Goal: Information Seeking & Learning: Learn about a topic

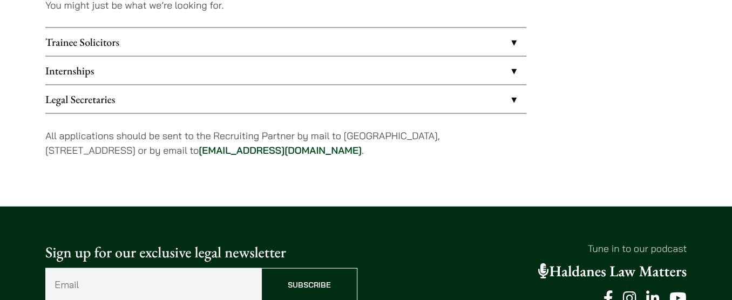
scroll to position [932, 0]
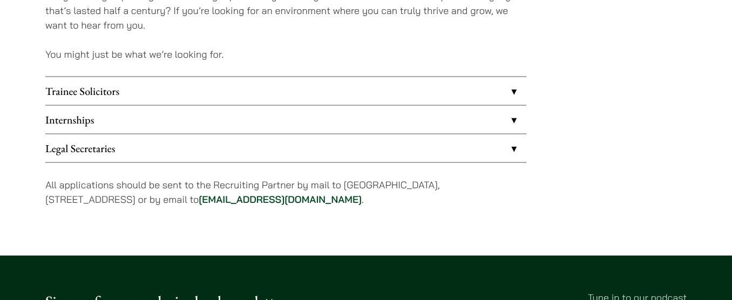
click at [210, 120] on link "Internships" at bounding box center [285, 119] width 481 height 28
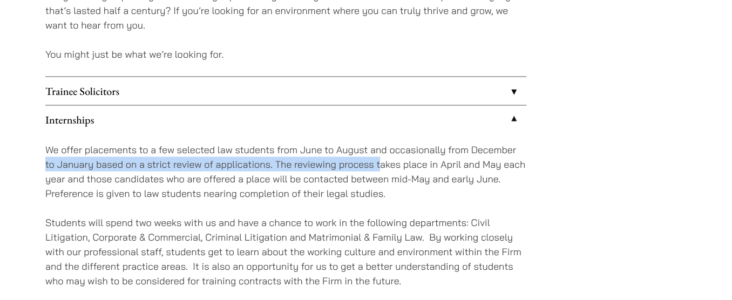
drag, startPoint x: 43, startPoint y: 162, endPoint x: 381, endPoint y: 164, distance: 338.0
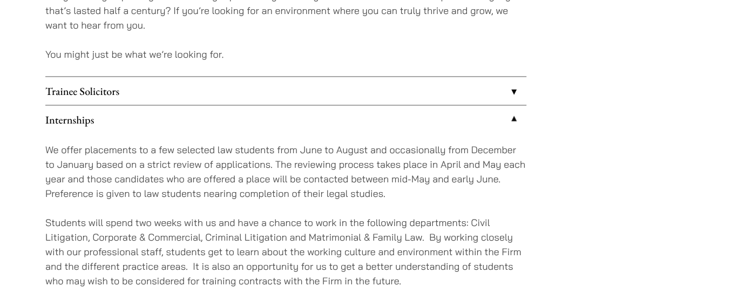
click at [378, 179] on p "We offer placements to a few selected law students from June to August and occa…" at bounding box center [285, 171] width 481 height 58
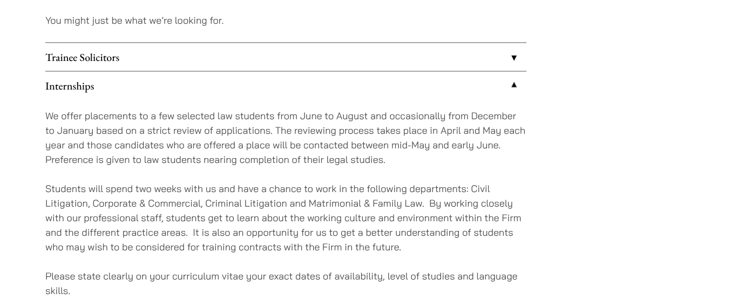
scroll to position [981, 0]
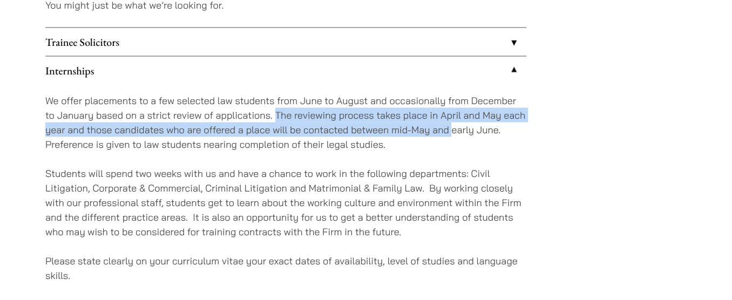
drag, startPoint x: 275, startPoint y: 113, endPoint x: 451, endPoint y: 129, distance: 176.7
click at [451, 129] on p "We offer placements to a few selected law students from June to August and occa…" at bounding box center [285, 122] width 481 height 58
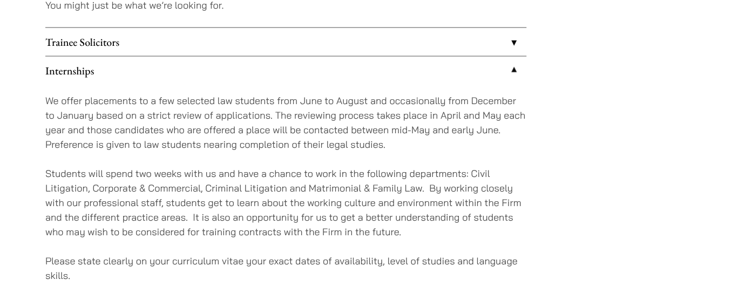
click at [449, 141] on p "We offer placements to a few selected law students from June to August and occa…" at bounding box center [285, 122] width 481 height 58
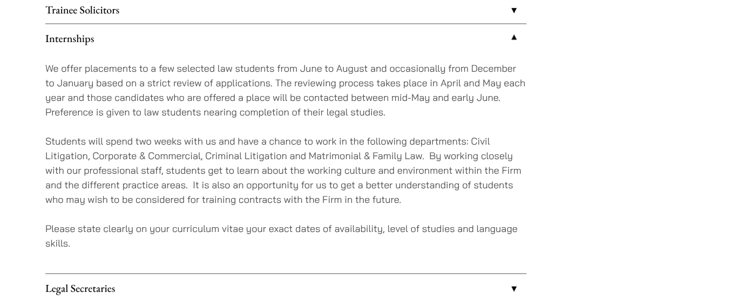
scroll to position [1031, 0]
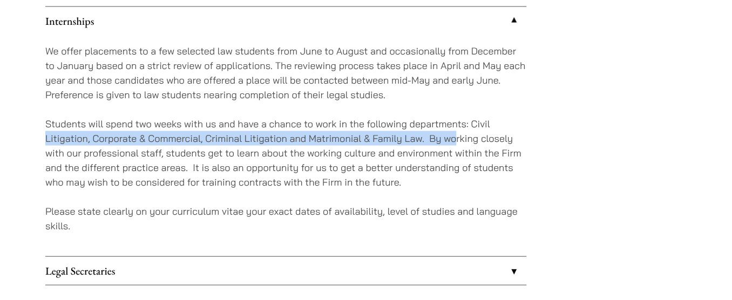
drag, startPoint x: 43, startPoint y: 134, endPoint x: 455, endPoint y: 139, distance: 411.9
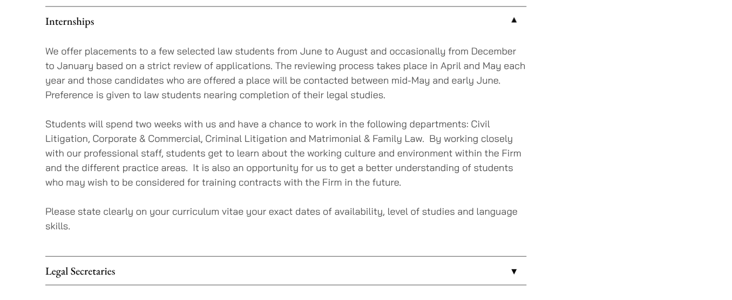
click at [404, 164] on p "Students will spend two weeks with us and have a chance to work in the followin…" at bounding box center [285, 153] width 481 height 73
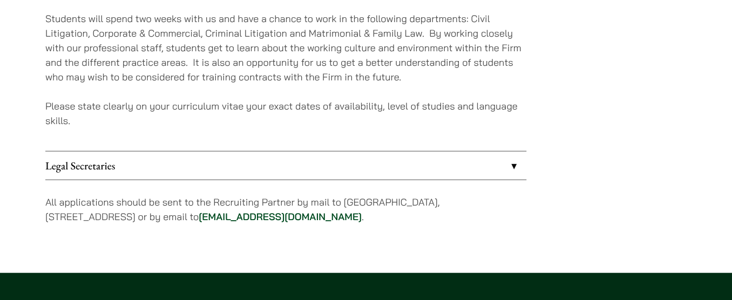
scroll to position [1177, 0]
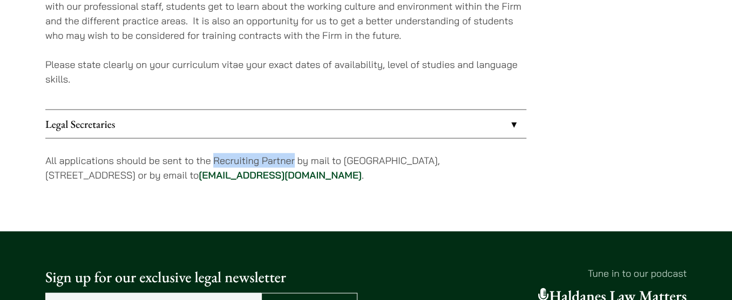
drag, startPoint x: 214, startPoint y: 155, endPoint x: 295, endPoint y: 157, distance: 80.5
click at [295, 157] on p "All applications should be sent to the Recruiting Partner by mail to 7th Floor,…" at bounding box center [285, 167] width 481 height 29
click at [316, 158] on p "All applications should be sent to the Recruiting Partner by mail to 7th Floor,…" at bounding box center [285, 167] width 481 height 29
click at [306, 78] on p "Please state clearly on your curriculum vitae your exact dates of availability,…" at bounding box center [285, 71] width 481 height 29
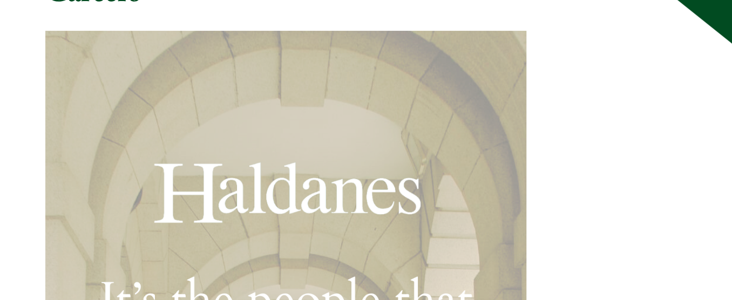
scroll to position [0, 0]
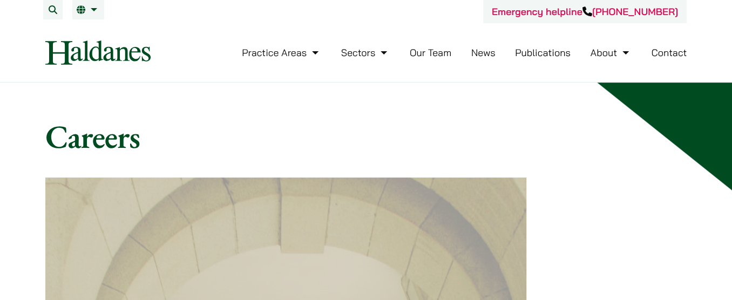
click at [427, 49] on link "Our Team" at bounding box center [431, 52] width 42 height 12
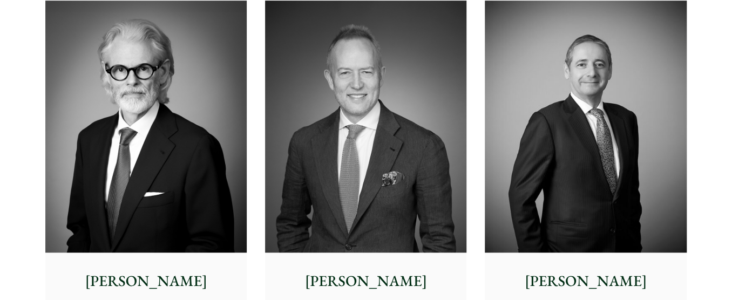
scroll to position [7, 0]
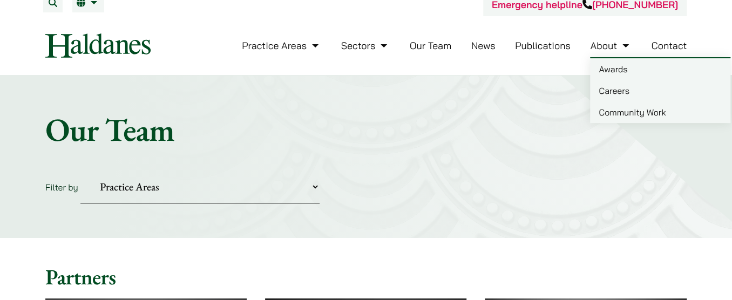
click at [616, 67] on link "Awards" at bounding box center [660, 69] width 140 height 22
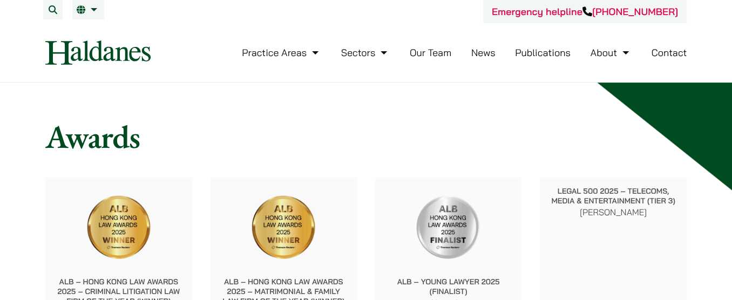
click at [495, 58] on link "News" at bounding box center [483, 52] width 24 height 12
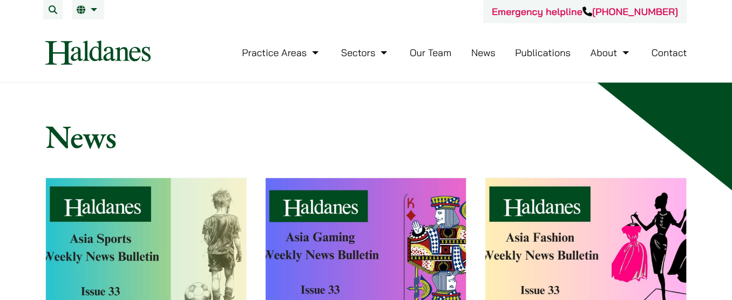
click at [278, 14] on div "Emergency helpline +852 9763 5524" at bounding box center [365, 11] width 641 height 23
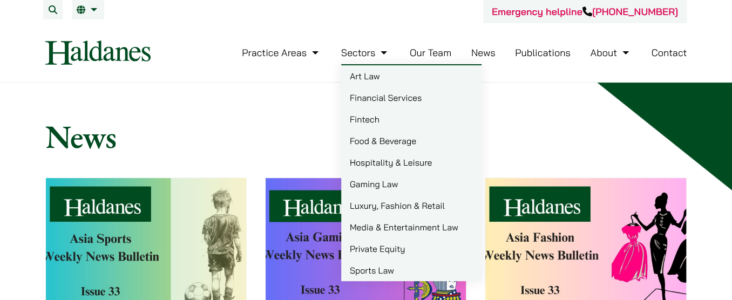
click at [382, 97] on link "Financial Services" at bounding box center [411, 98] width 140 height 22
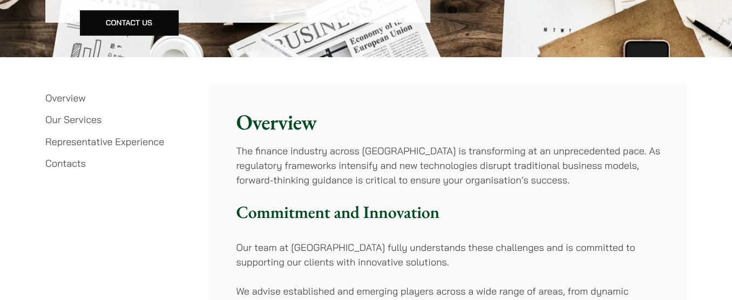
scroll to position [294, 0]
